Goal: Task Accomplishment & Management: Use online tool/utility

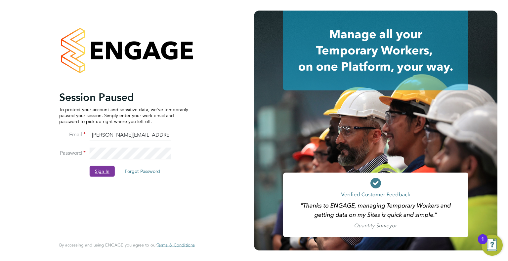
click at [101, 173] on button "Sign In" at bounding box center [102, 171] width 25 height 11
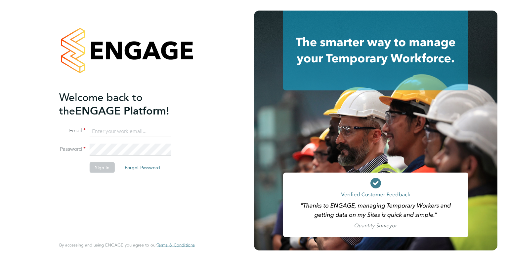
type input "[PERSON_NAME][EMAIL_ADDRESS][DOMAIN_NAME]"
click at [79, 197] on div "Welcome back to the ENGAGE Platform! Email tommie.ferry@buildrec.com Password S…" at bounding box center [123, 164] width 129 height 146
click at [96, 162] on li "Sign In Forgot Password" at bounding box center [123, 170] width 129 height 17
click at [97, 163] on button "Sign In" at bounding box center [102, 167] width 25 height 11
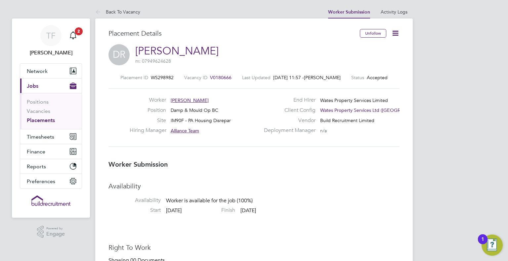
click at [398, 32] on icon at bounding box center [395, 33] width 8 height 8
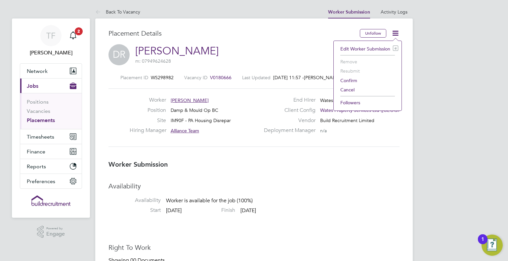
click at [344, 78] on li "Confirm" at bounding box center [367, 80] width 61 height 9
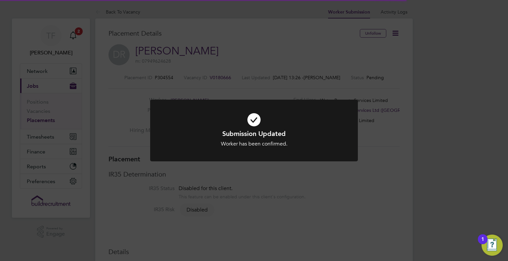
scroll to position [15, 291]
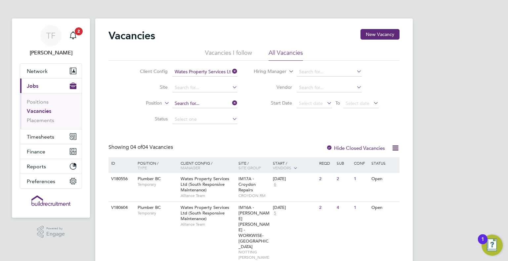
click at [233, 107] on input at bounding box center [204, 103] width 65 height 9
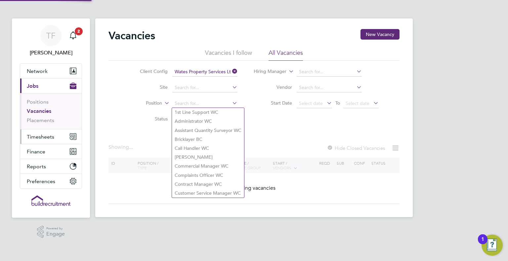
click at [36, 138] on span "Timesheets" at bounding box center [40, 137] width 27 height 6
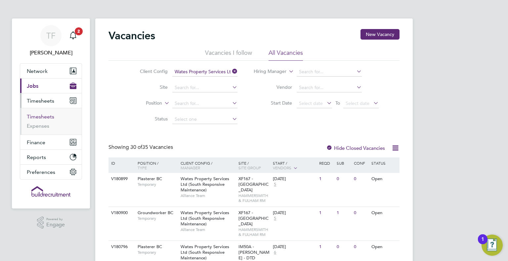
click at [35, 114] on link "Timesheets" at bounding box center [40, 117] width 27 height 6
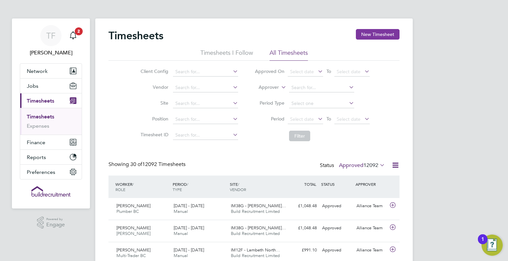
click at [379, 36] on button "New Timesheet" at bounding box center [378, 34] width 44 height 11
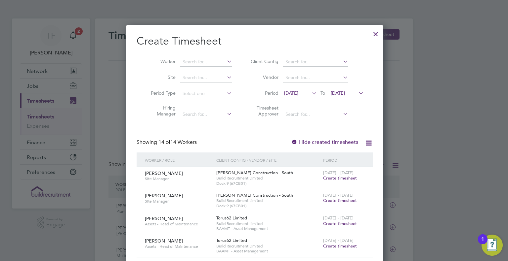
click at [267, 140] on div "Showing 14 of 14 Workers Hide created timesheets" at bounding box center [254, 146] width 236 height 14
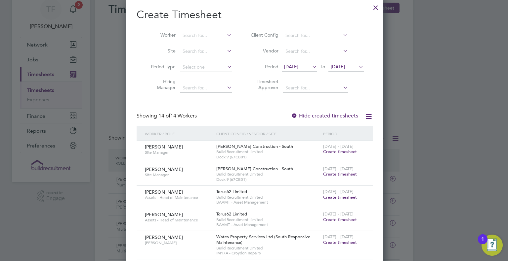
click at [241, 130] on div "Client Config / Vendor / Site" at bounding box center [267, 133] width 107 height 15
